Goal: Information Seeking & Learning: Learn about a topic

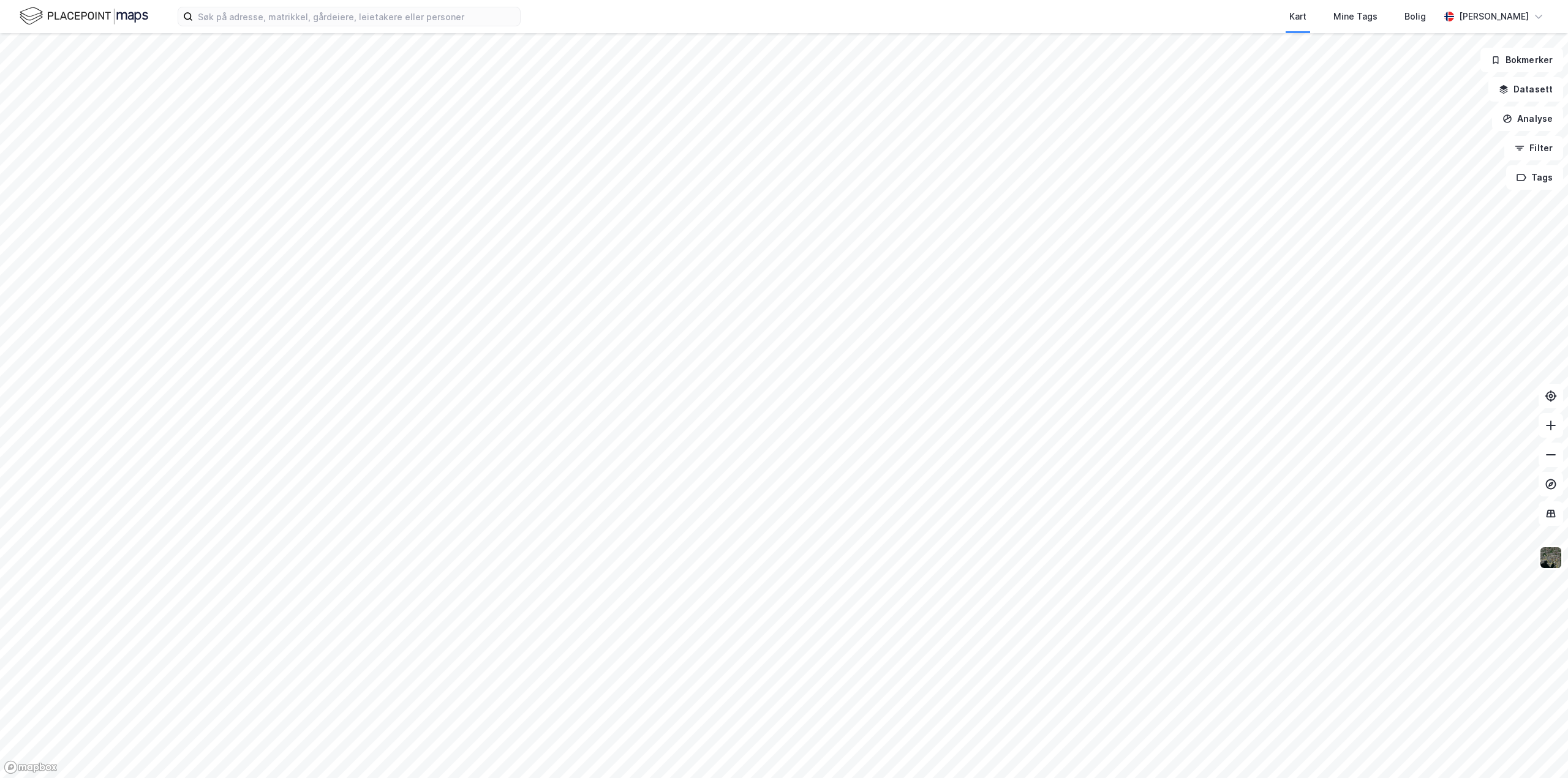
click at [672, 0] on html "Kart Mine Tags Bolig Aleksander Moholdt Bokmerker Datasett Analyse Filter Tags" at bounding box center [784, 389] width 1568 height 778
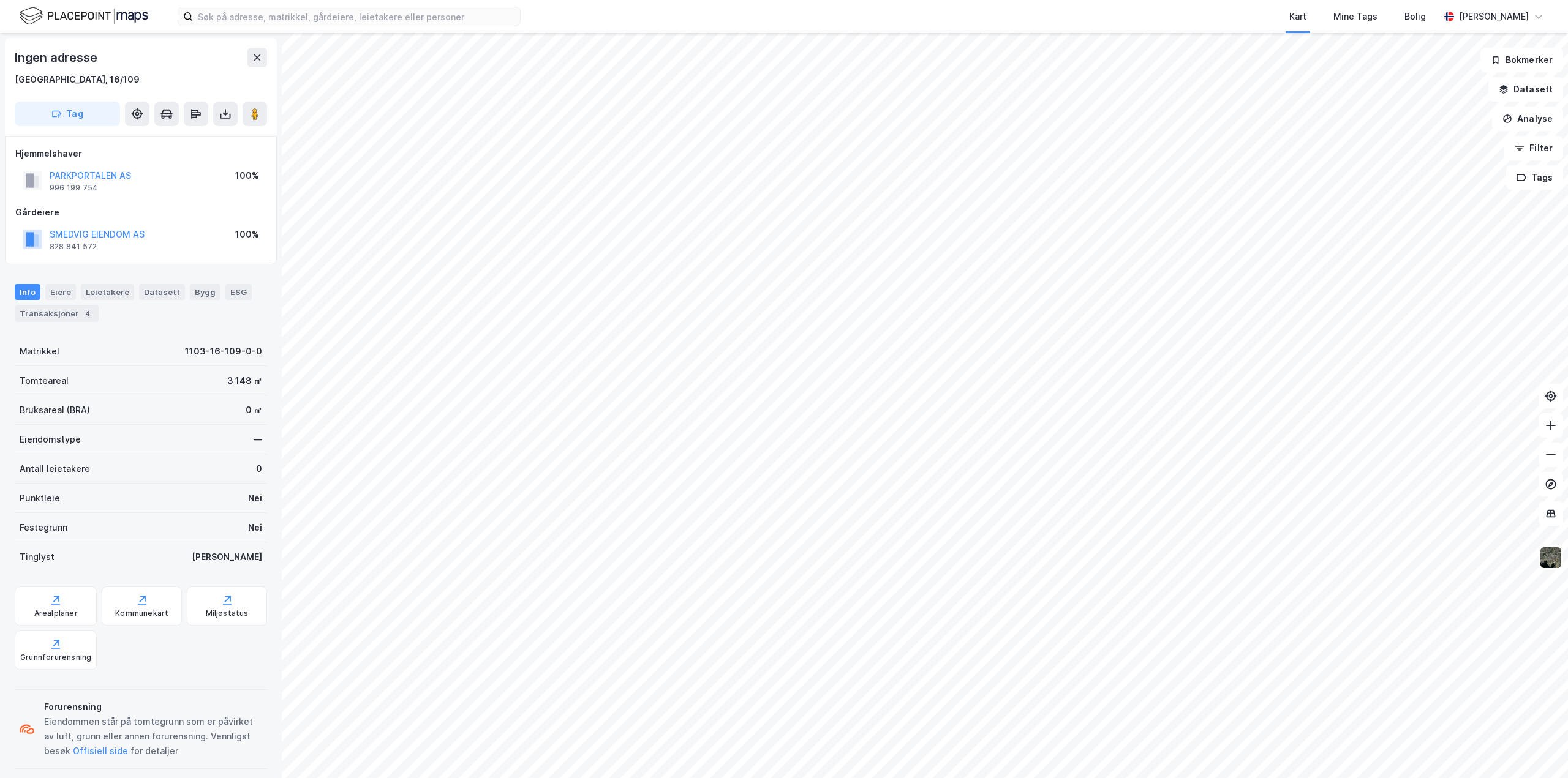
click at [922, 0] on div "Kart Mine Tags Bolig Aleksander Moholdt Ingen adresse Stavanger, 16/109 Tag Hje…" at bounding box center [784, 389] width 1568 height 778
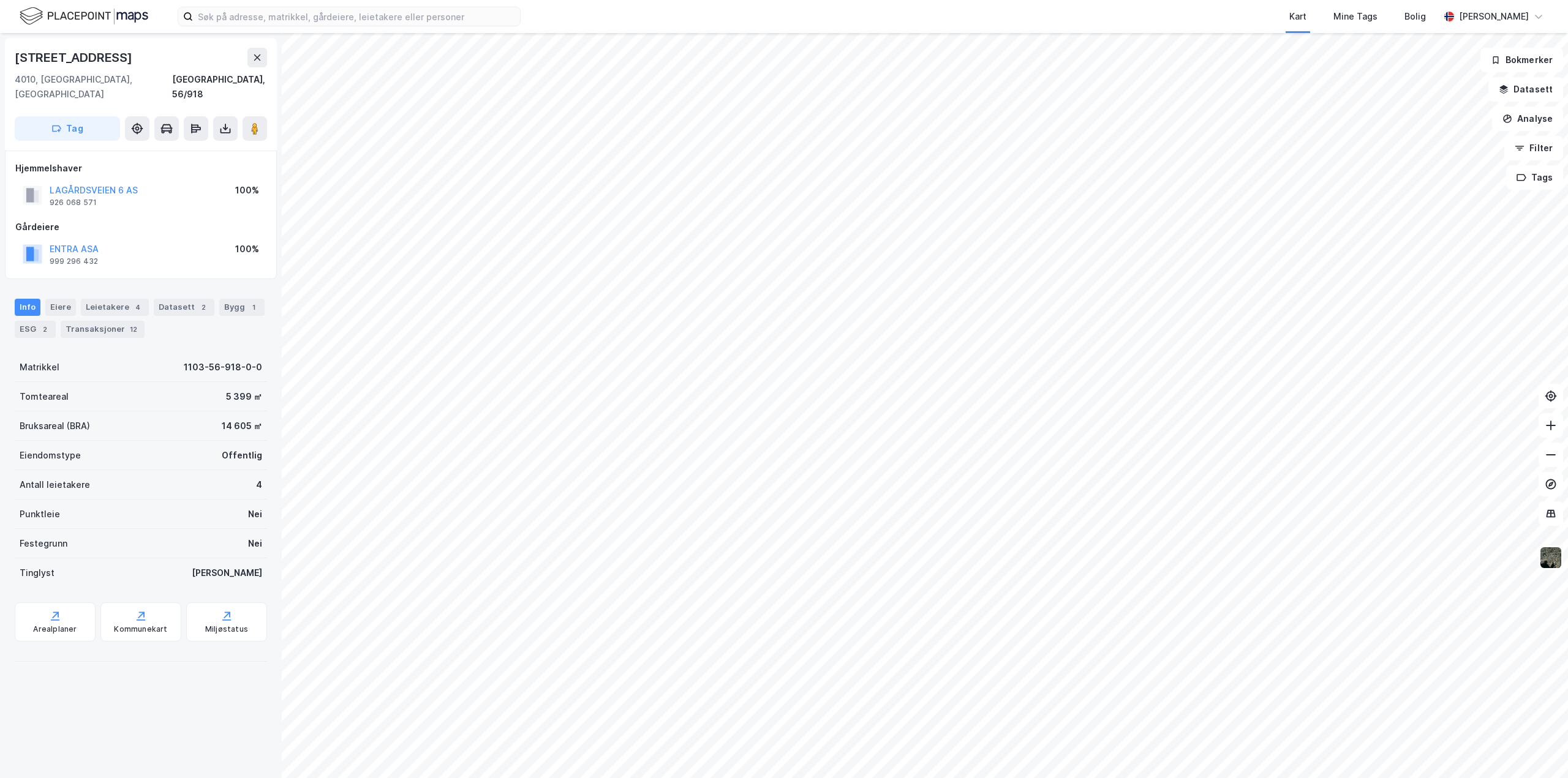
click at [743, 0] on html "Kart Mine Tags Bolig Aleksander Moholdt Lagårdsveien 6 4010, Stavanger, Rogalan…" at bounding box center [784, 389] width 1568 height 778
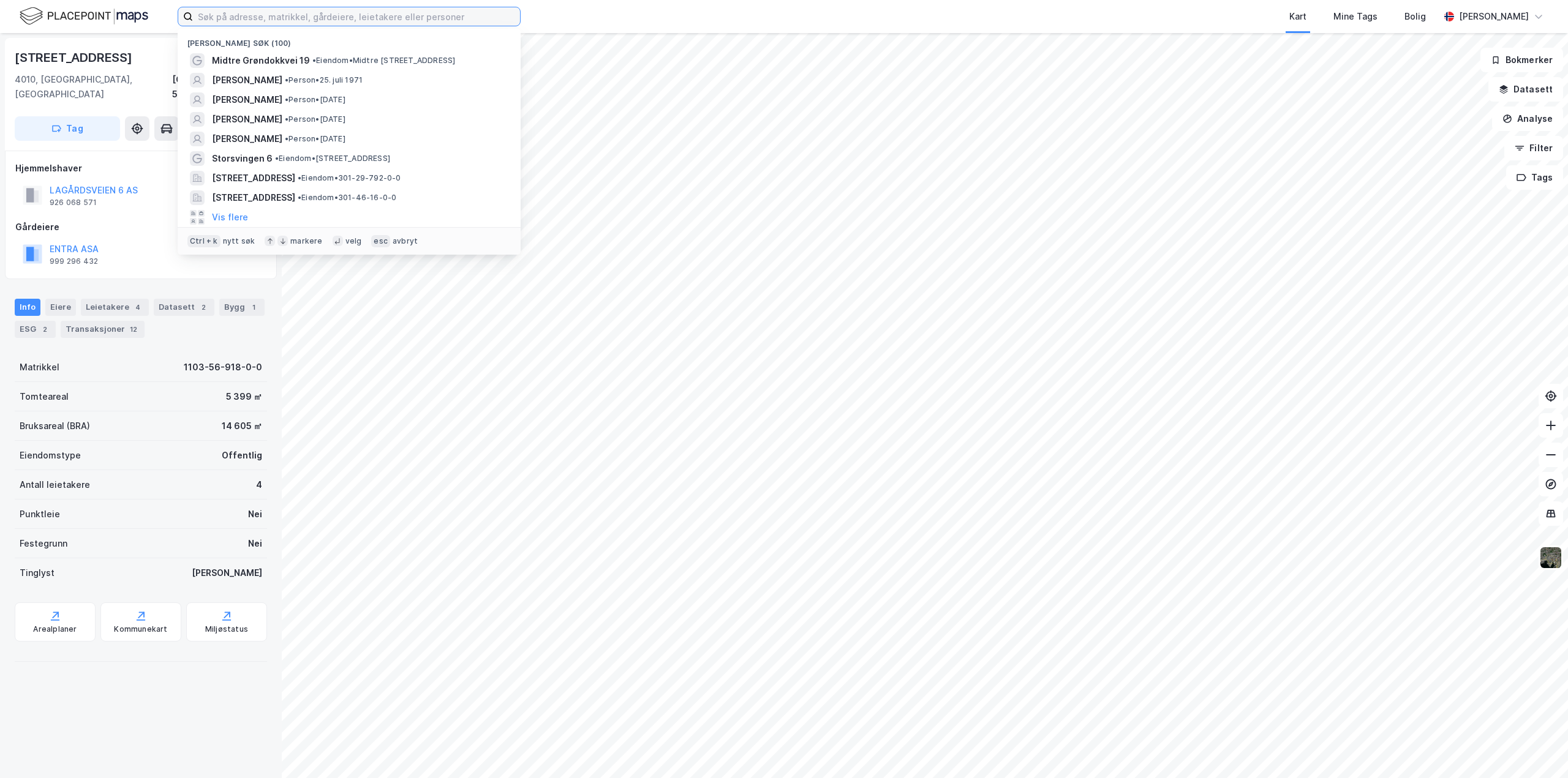
click at [206, 11] on input at bounding box center [356, 17] width 327 height 19
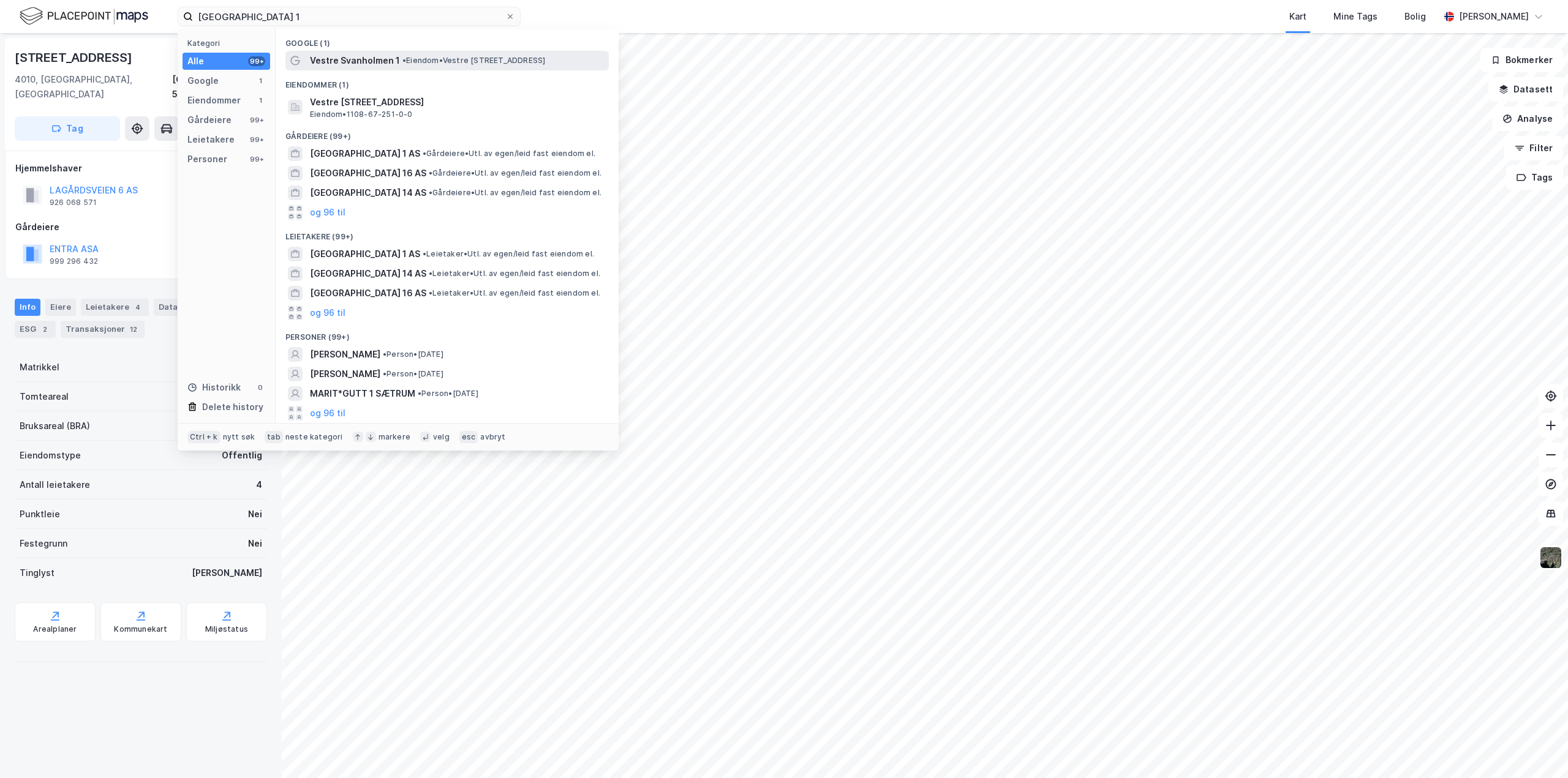
click at [344, 66] on span "Vestre Svanholmen 1" at bounding box center [356, 61] width 90 height 14
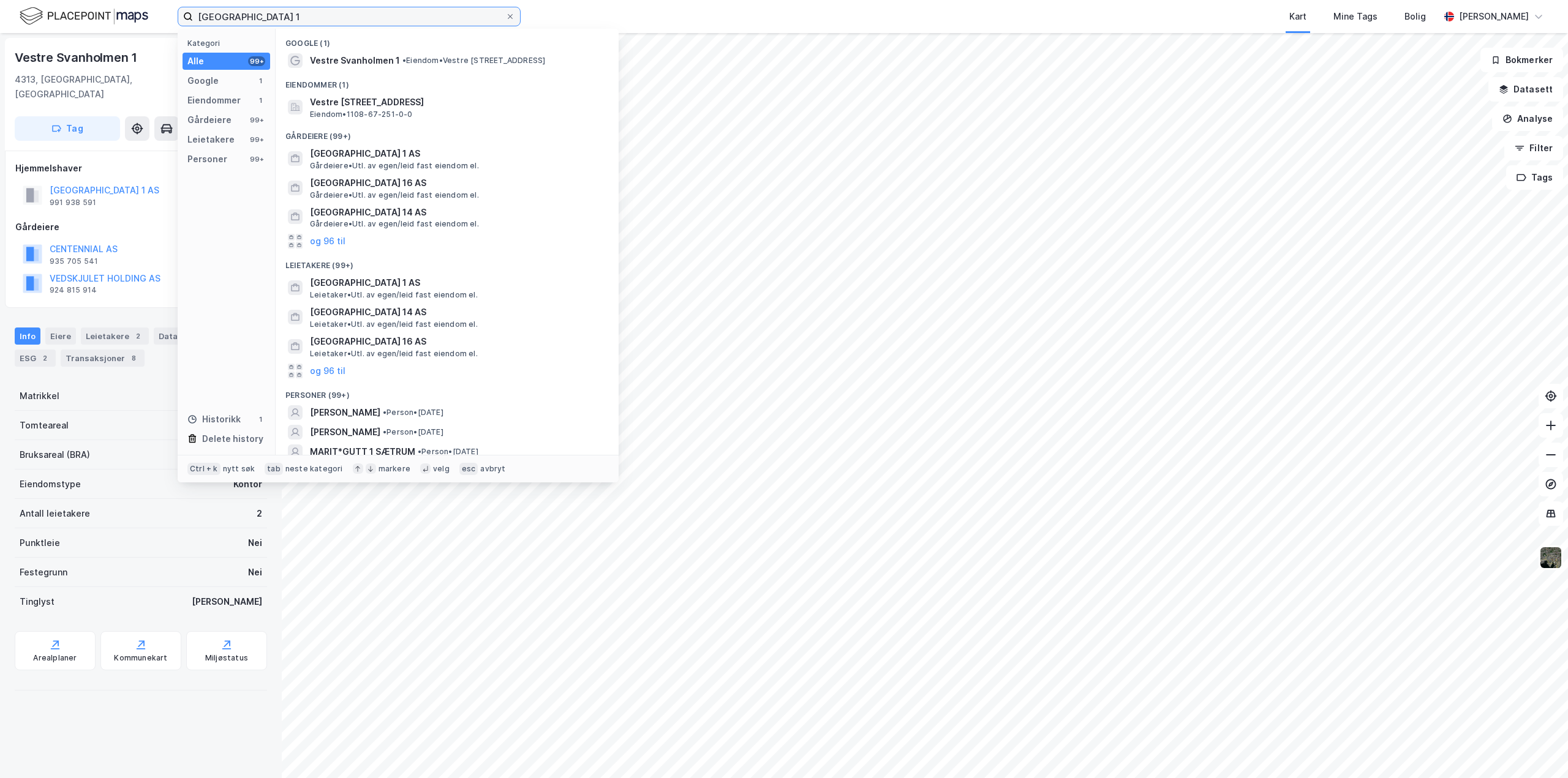
drag, startPoint x: 241, startPoint y: 9, endPoint x: -8, endPoint y: 13, distance: 249.0
click at [0, 13] on html "VESTRE SVANHOLMEN 1 Kategori Alle 99+ Google 1 Eiendommer 1 Gårdeiere 99+ Leiet…" at bounding box center [784, 389] width 1568 height 778
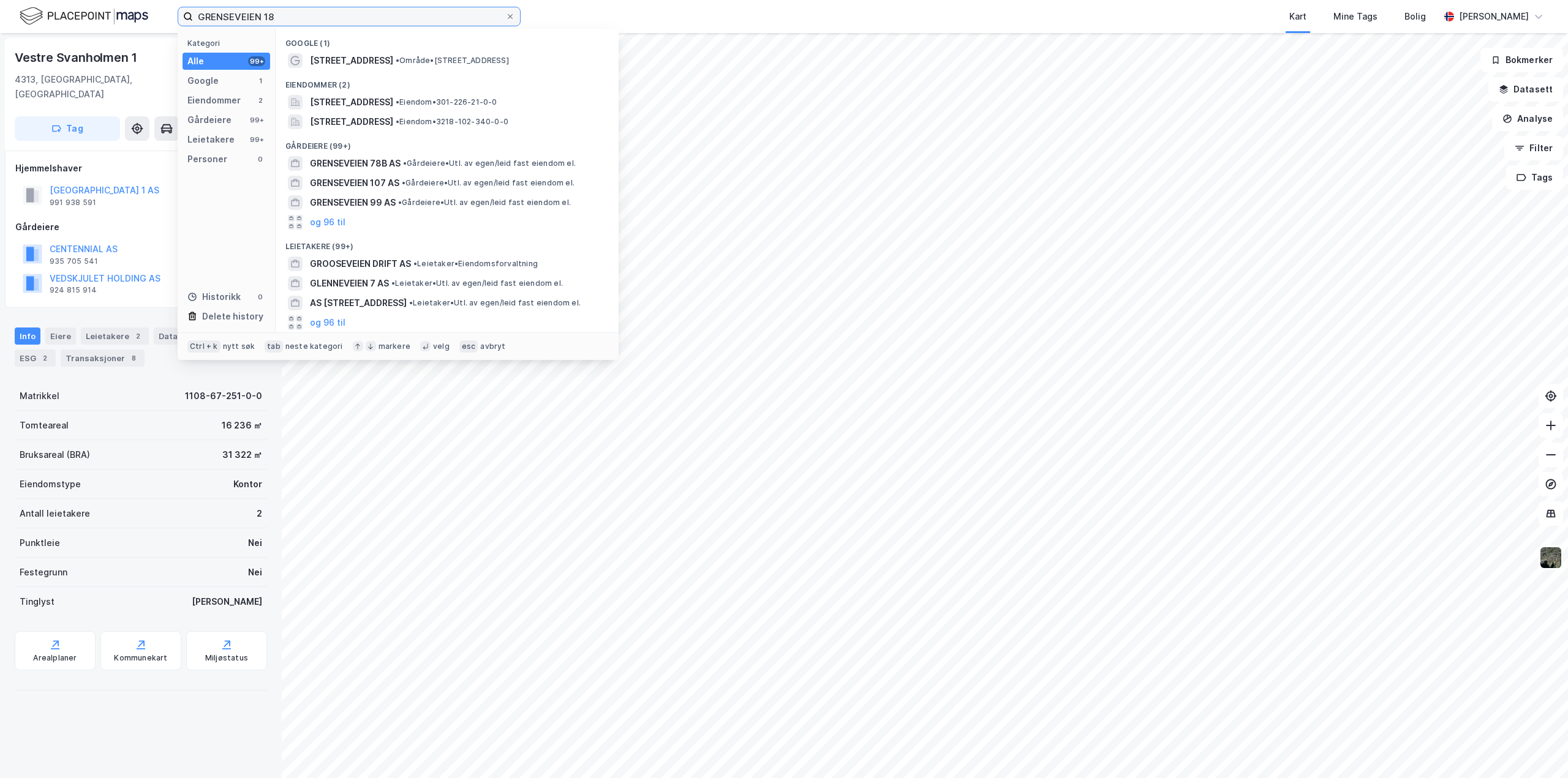
click at [297, 14] on input "GRENSEVEIEN 18" at bounding box center [349, 17] width 312 height 19
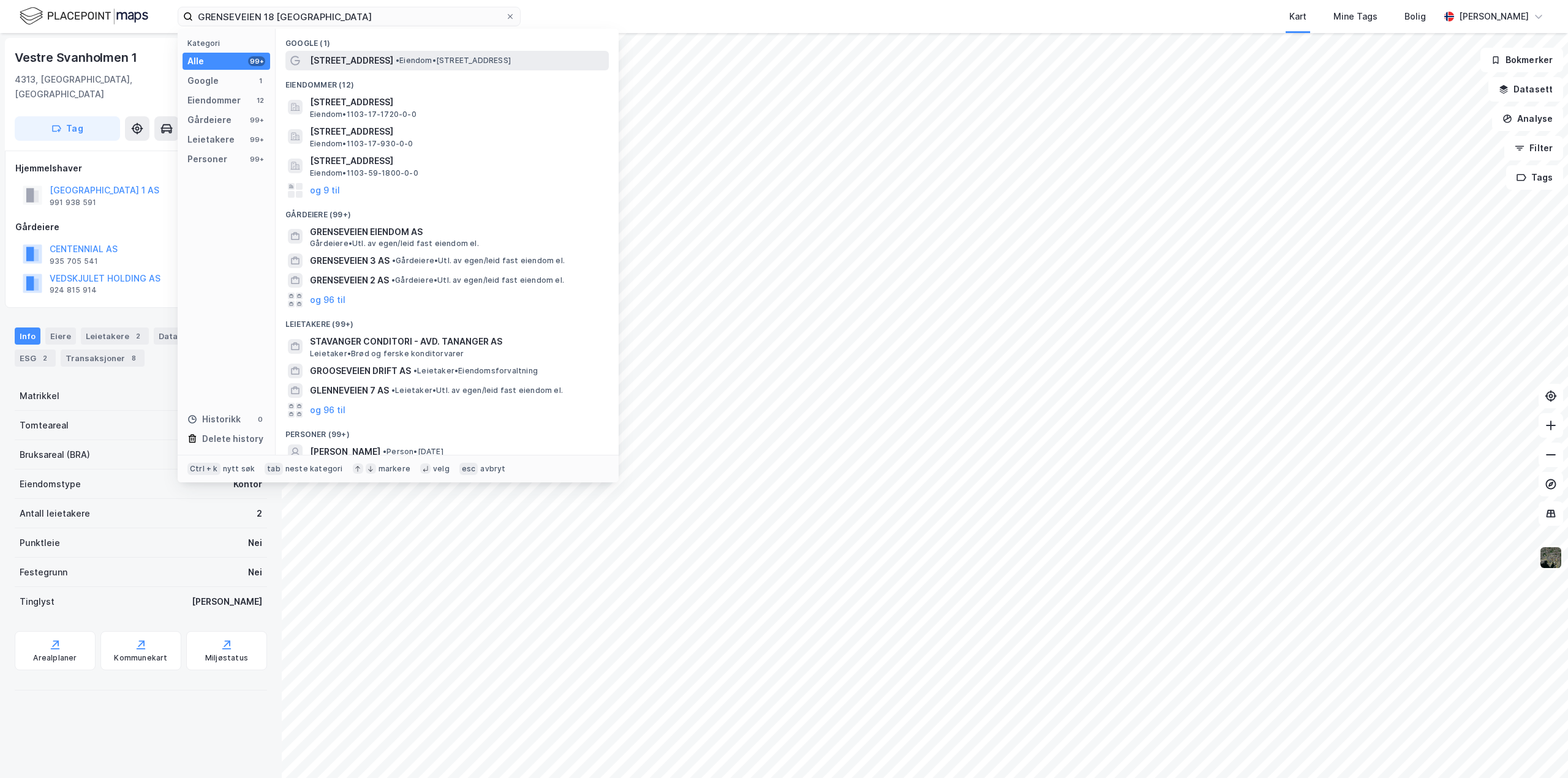
click at [331, 60] on span "Grenseveien 18" at bounding box center [352, 61] width 84 height 14
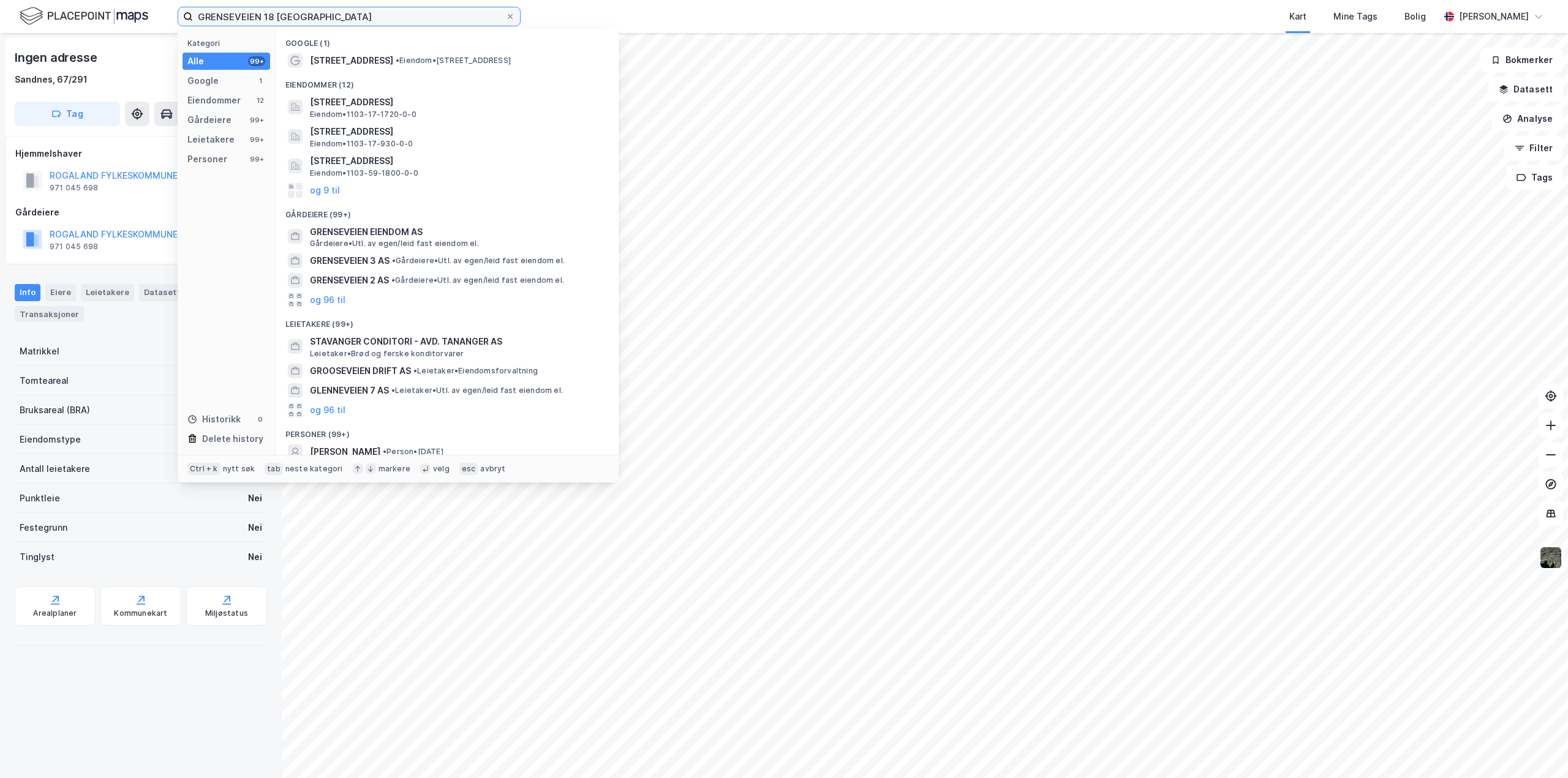
drag, startPoint x: 374, startPoint y: 22, endPoint x: -177, endPoint y: 20, distance: 551.0
click at [0, 20] on html "GRENSEVEIEN 18 STAVANGER Kategori Alle 99+ Google 1 Eiendommer 12 Gårdeiere 99+…" at bounding box center [784, 389] width 1568 height 778
drag, startPoint x: 345, startPoint y: 18, endPoint x: -421, endPoint y: 12, distance: 766.0
click at [0, 12] on html "GRENSEVEIEN 18 STAVANGER Kategori Alle 99+ Google 1 Eiendommer 12 Gårdeiere 99+…" at bounding box center [784, 389] width 1568 height 778
paste input "renseveien 6 AS"
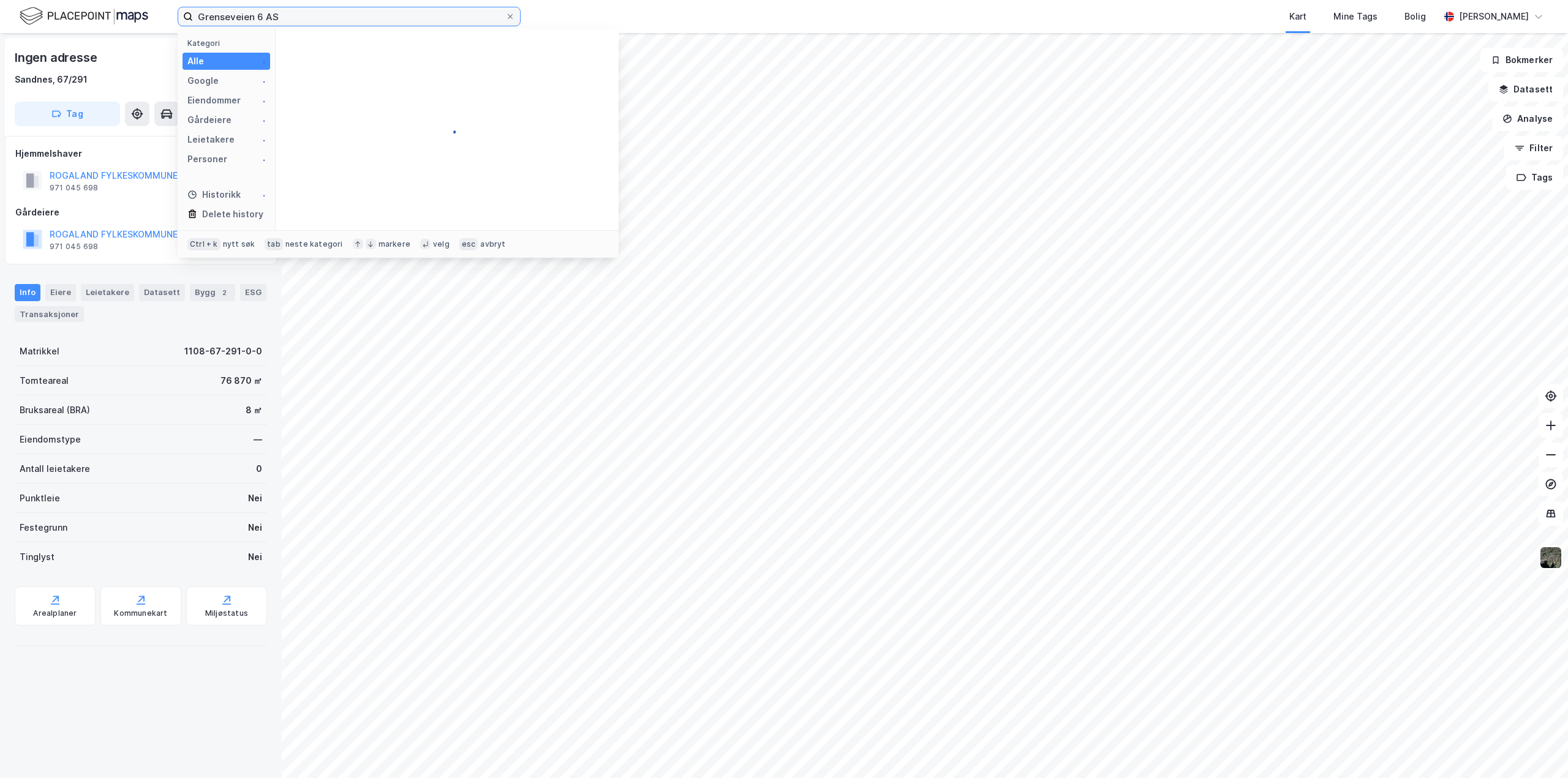
type input "Grenseveien 6 AS"
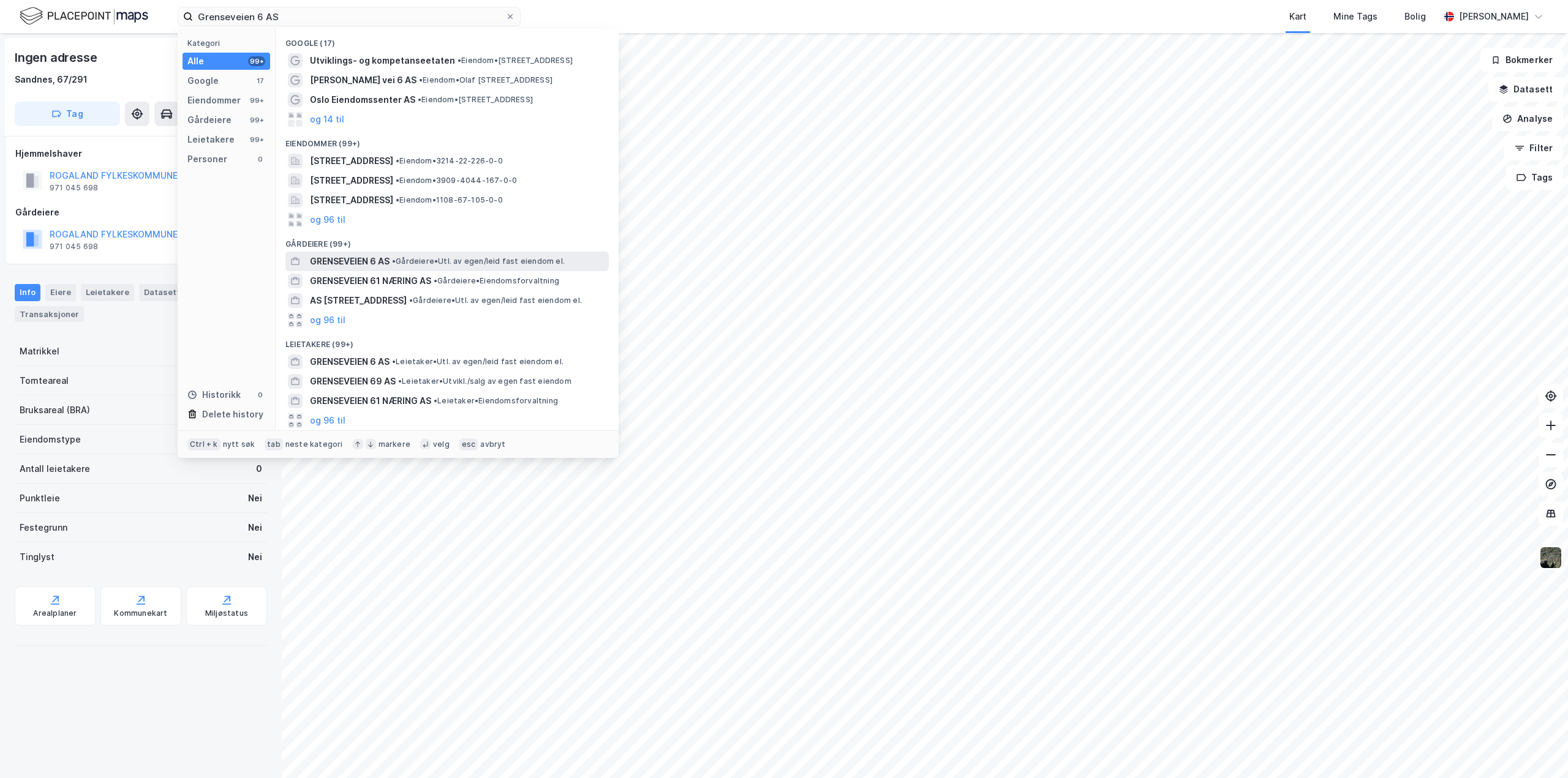
click at [339, 256] on span "GRENSEVEIEN 6 AS" at bounding box center [350, 261] width 79 height 14
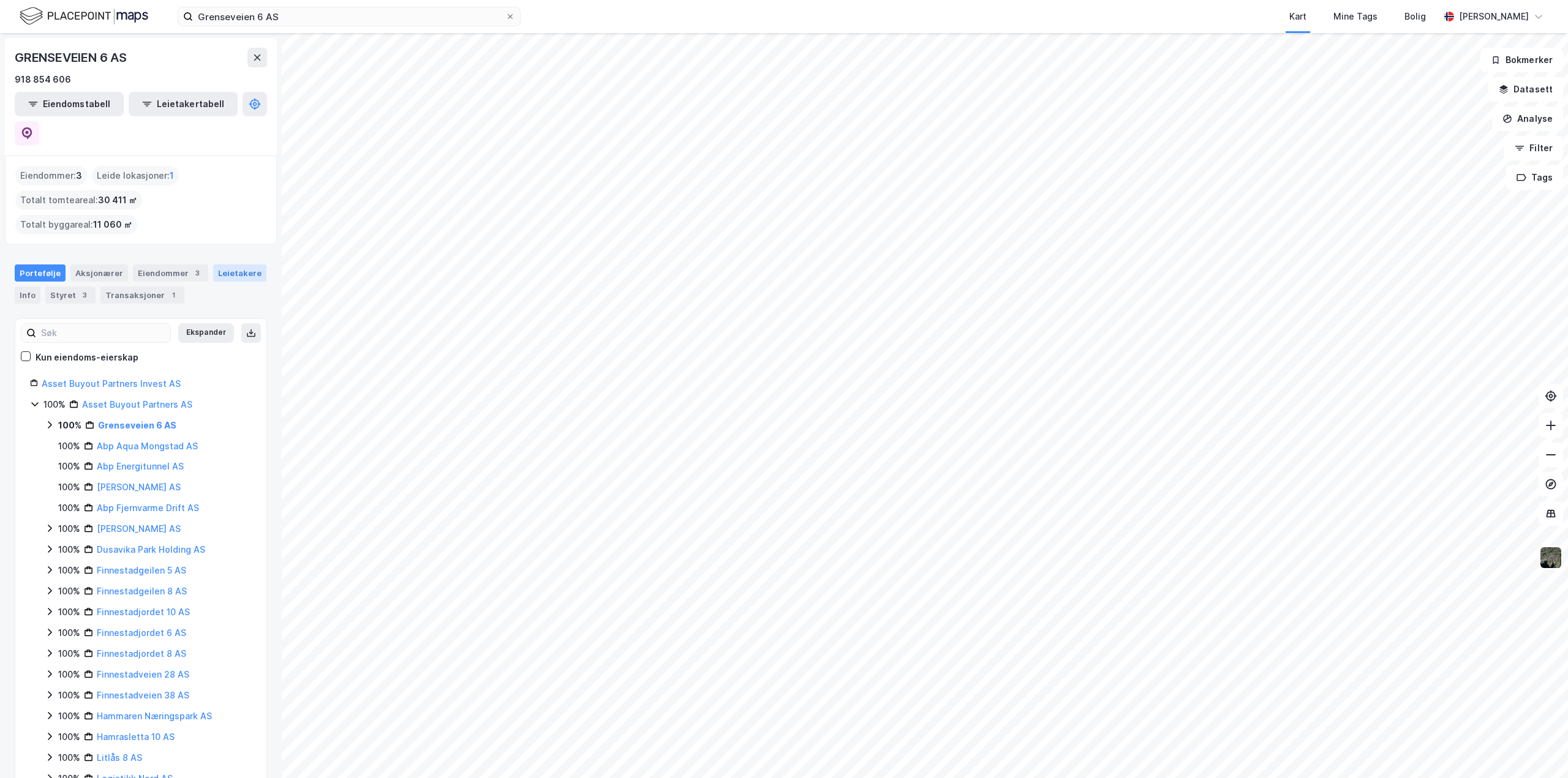
click at [215, 264] on div "Leietakere" at bounding box center [240, 273] width 54 height 17
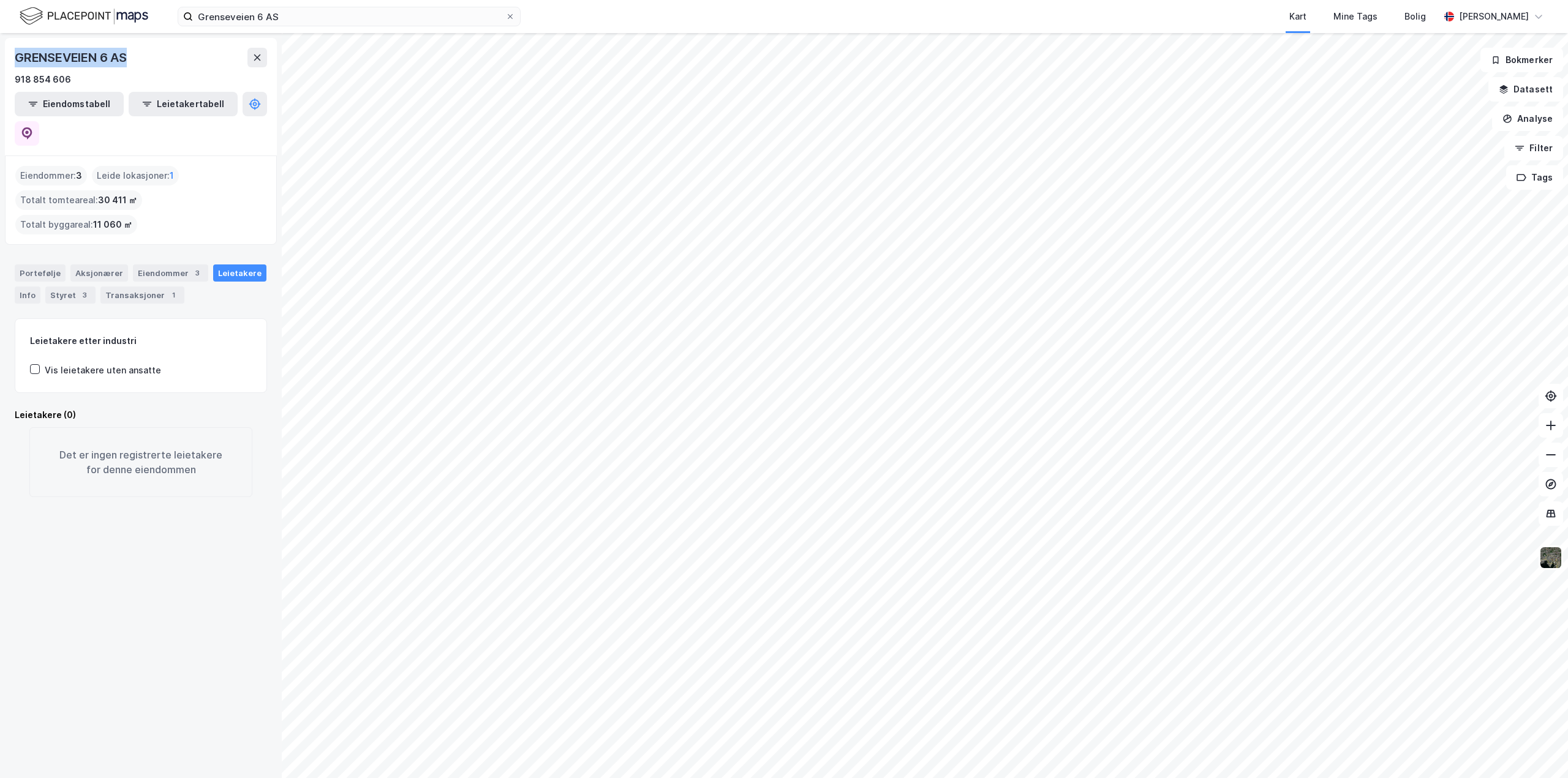
drag, startPoint x: 16, startPoint y: 57, endPoint x: 136, endPoint y: 47, distance: 120.4
click at [136, 47] on div "GRENSEVEIEN 6 AS 918 854 606 Eiendomstabell Leietakertabell" at bounding box center [141, 97] width 272 height 118
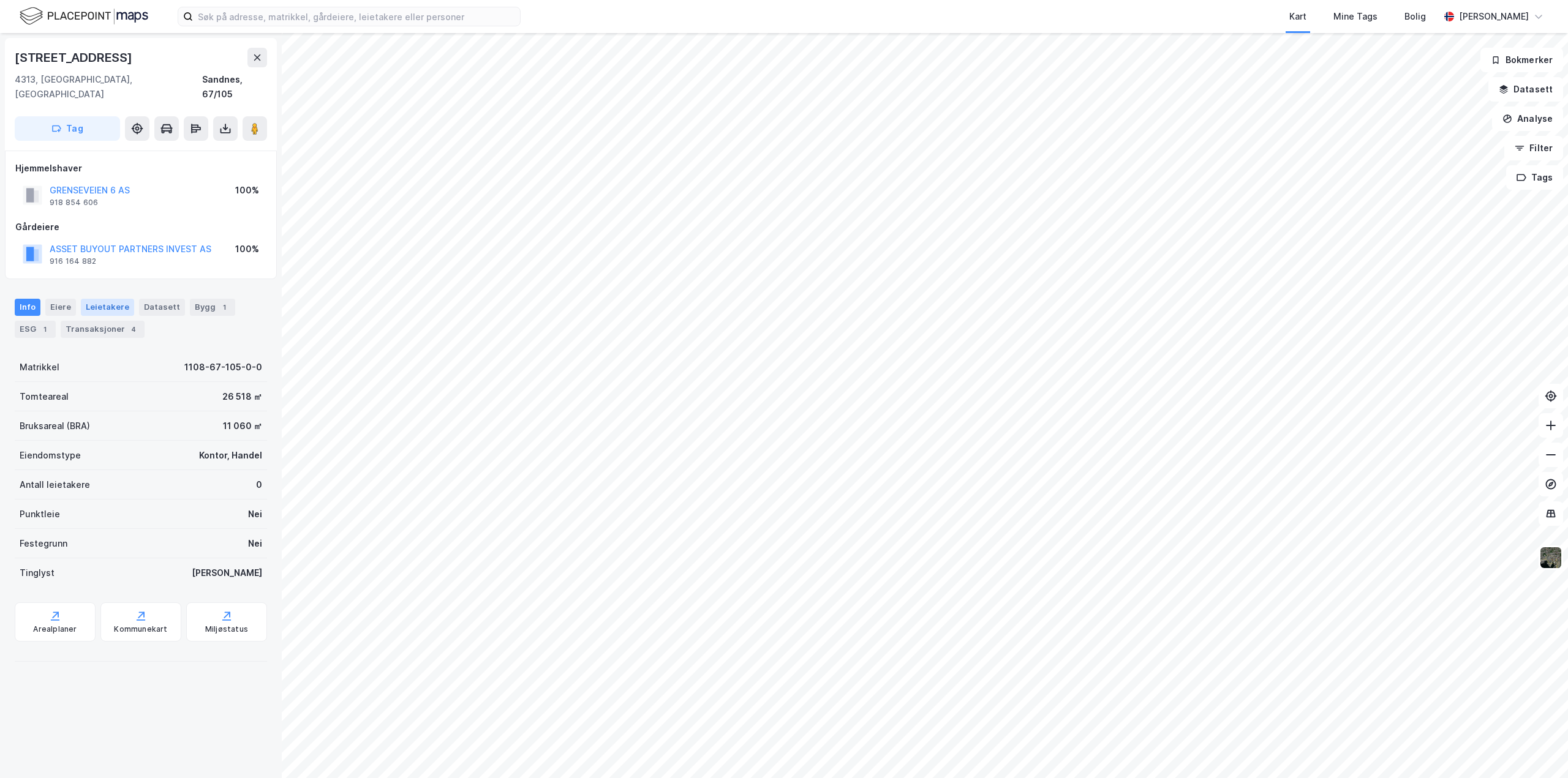
click at [121, 299] on div "Leietakere" at bounding box center [107, 308] width 54 height 17
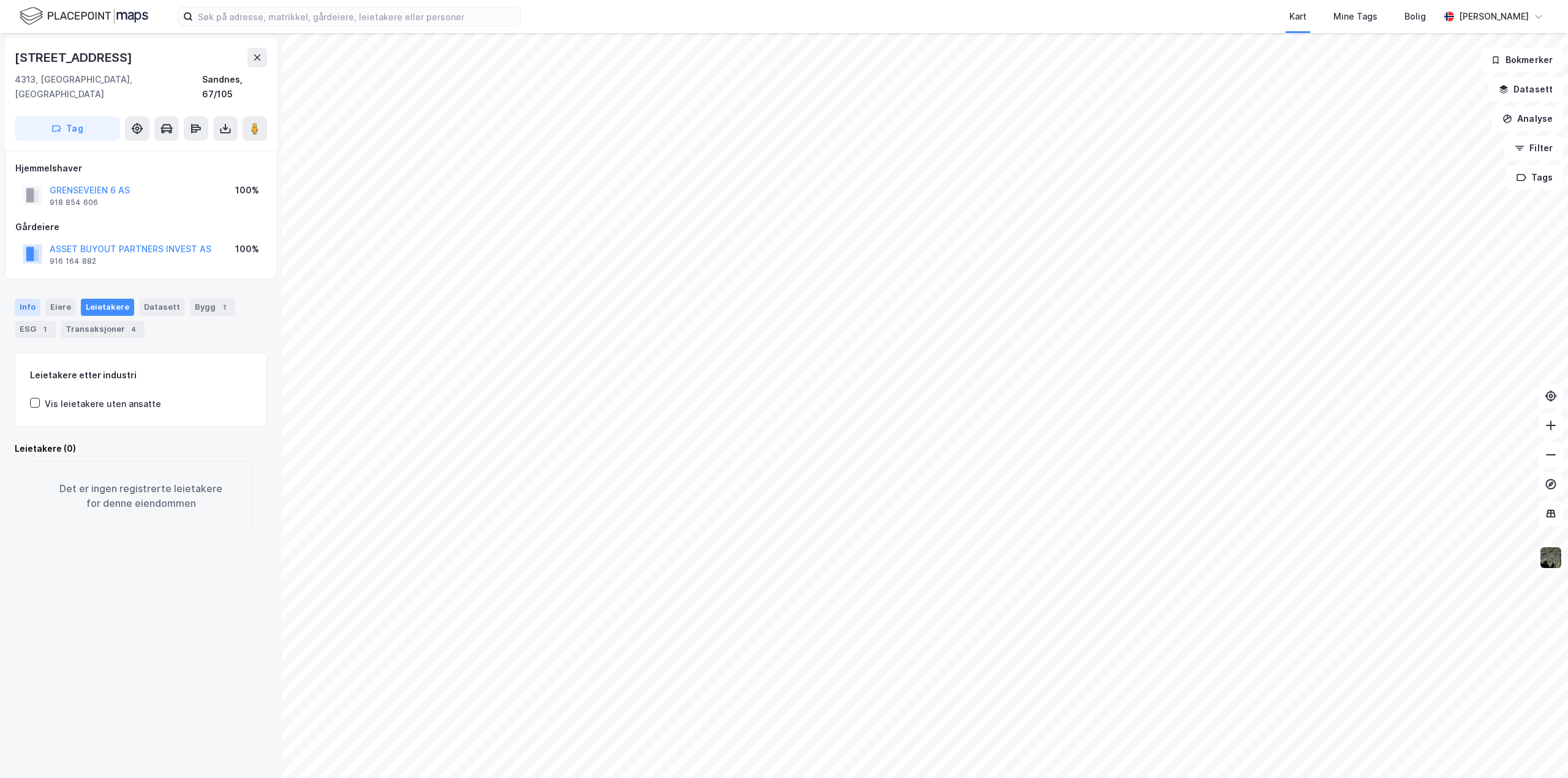
click at [20, 299] on div "Info" at bounding box center [27, 308] width 26 height 17
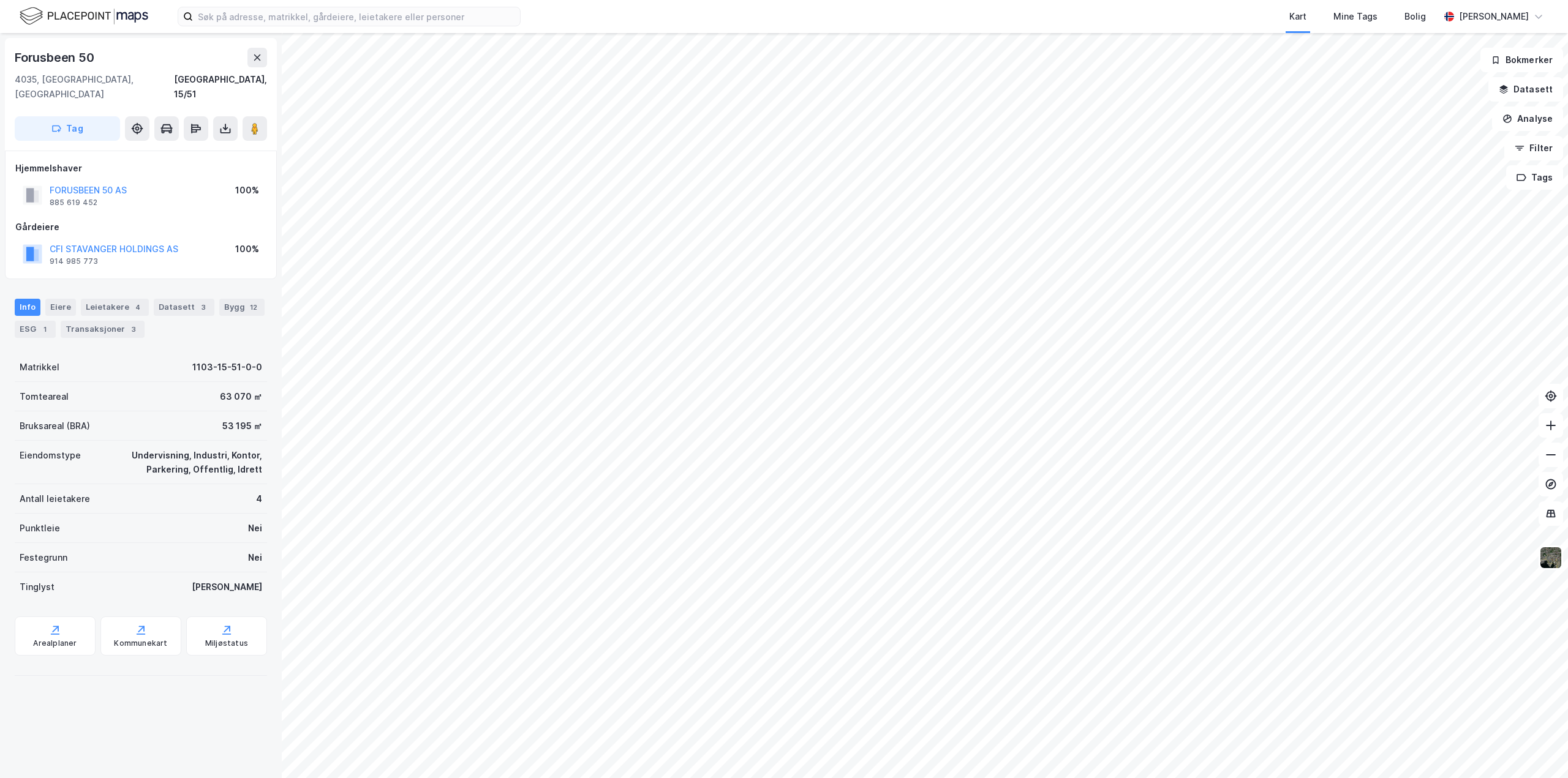
click at [507, 777] on html "Kart Mine Tags Bolig [PERSON_NAME] Forusbeen 50 4035, [GEOGRAPHIC_DATA], [GEOGR…" at bounding box center [784, 389] width 1568 height 778
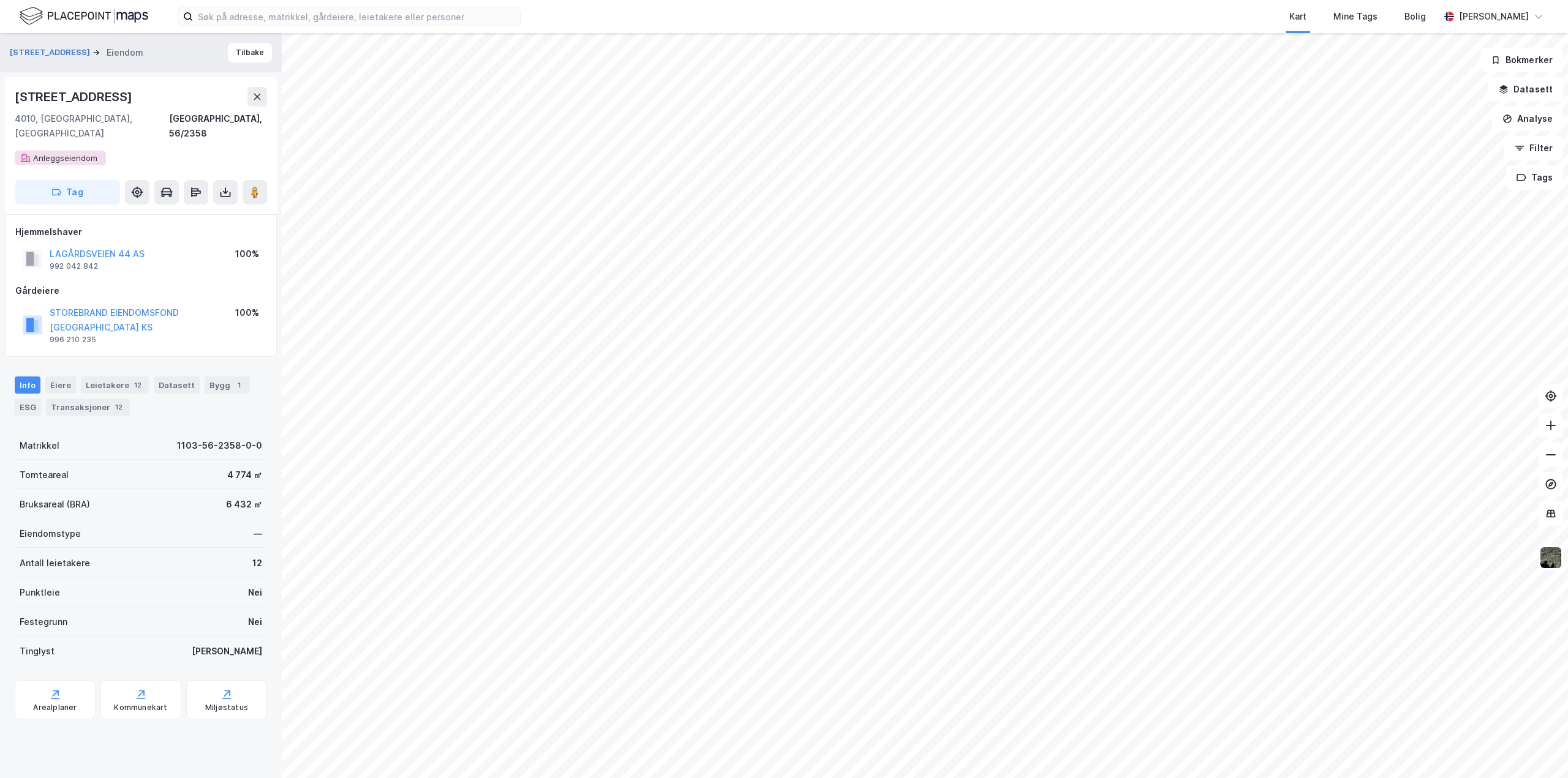
click at [615, 0] on html "Kart Mine Tags Bolig [PERSON_NAME] Lagårdsveien 46 Eiendom [GEOGRAPHIC_DATA] [S…" at bounding box center [784, 389] width 1568 height 778
click at [1037, 0] on html "Kart Mine Tags Bolig [PERSON_NAME] Lagårdsveien 46 Eiendom [GEOGRAPHIC_DATA] [S…" at bounding box center [784, 389] width 1568 height 778
click at [708, 777] on html "Kart Mine Tags Bolig [PERSON_NAME] Lagårdsveien 46 Eiendom [GEOGRAPHIC_DATA] [S…" at bounding box center [784, 389] width 1568 height 778
